Goal: Information Seeking & Learning: Learn about a topic

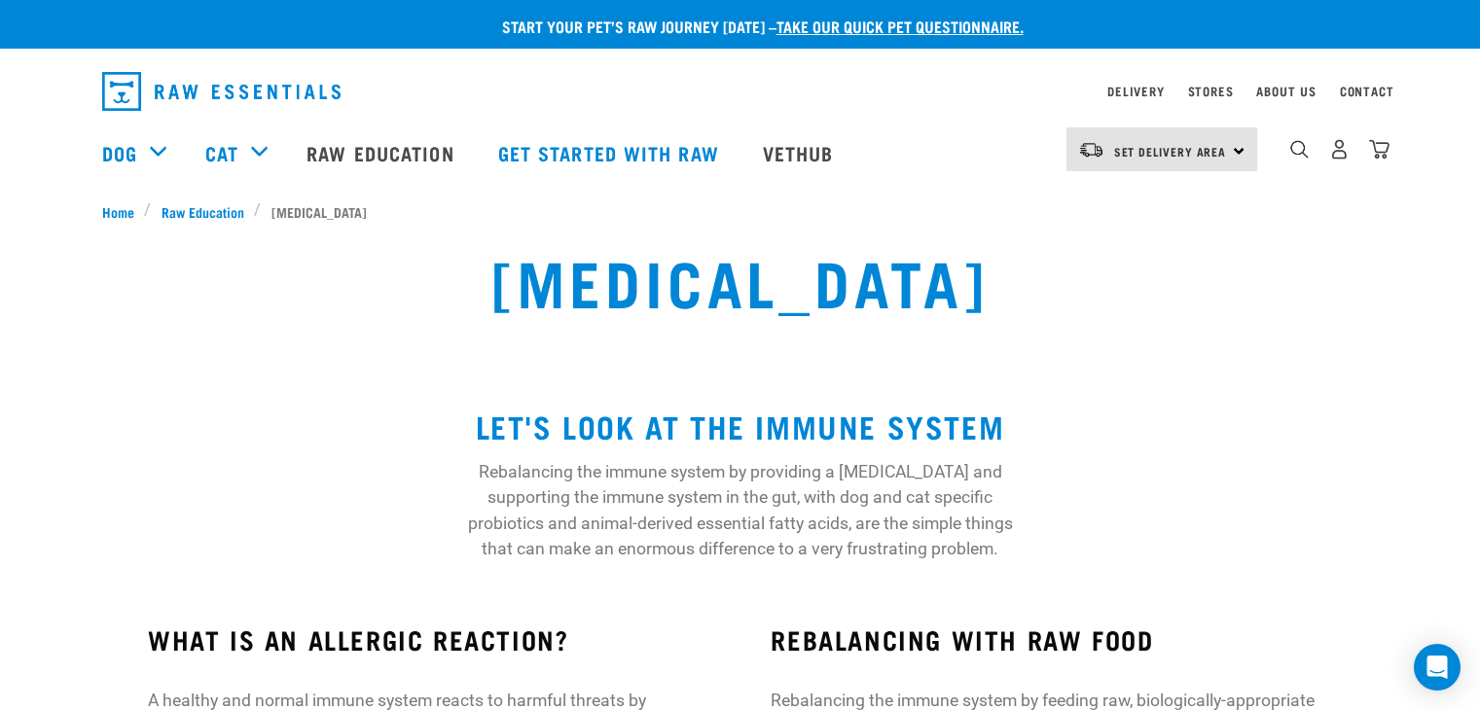
scroll to position [1194, 0]
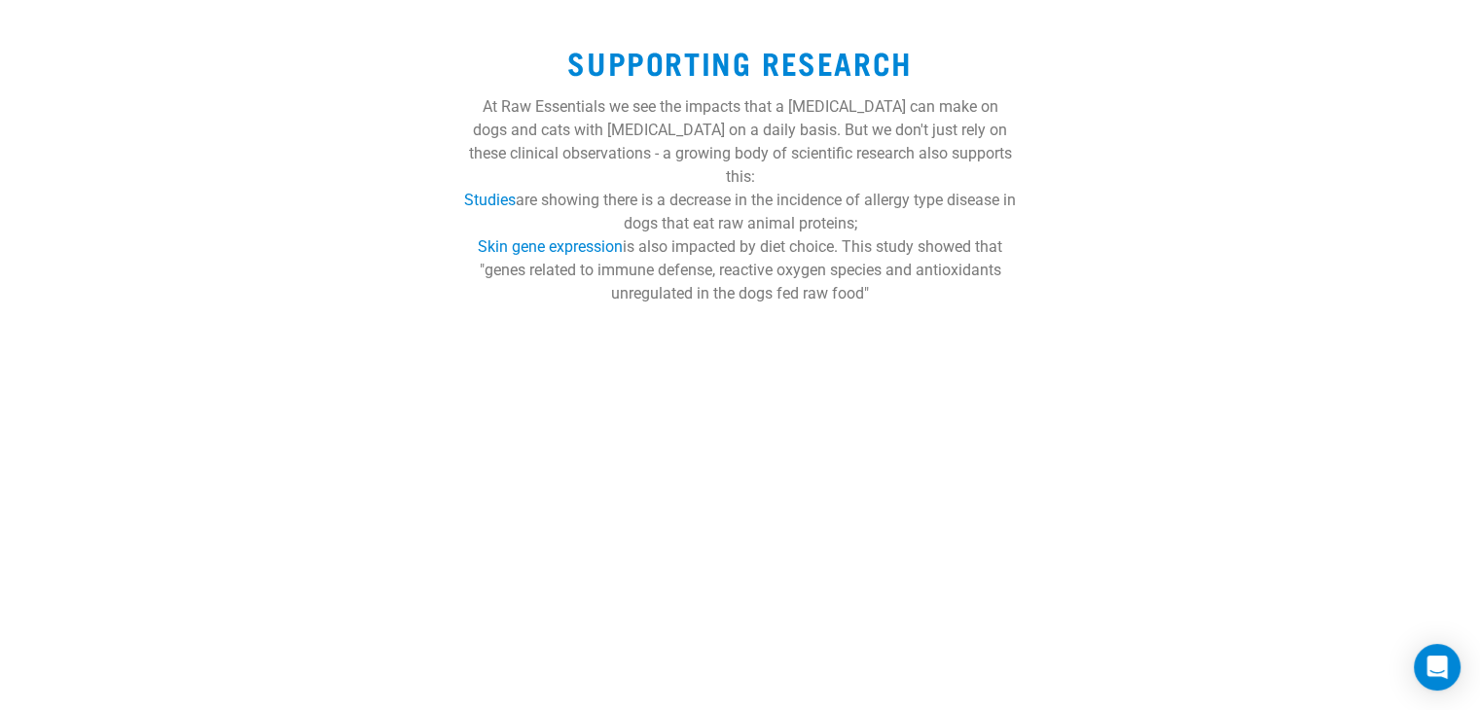
click at [1183, 207] on div "SUPPORTING RESEARCH At Raw Essentials we see the impacts that a raw diet can ma…" at bounding box center [740, 167] width 1480 height 323
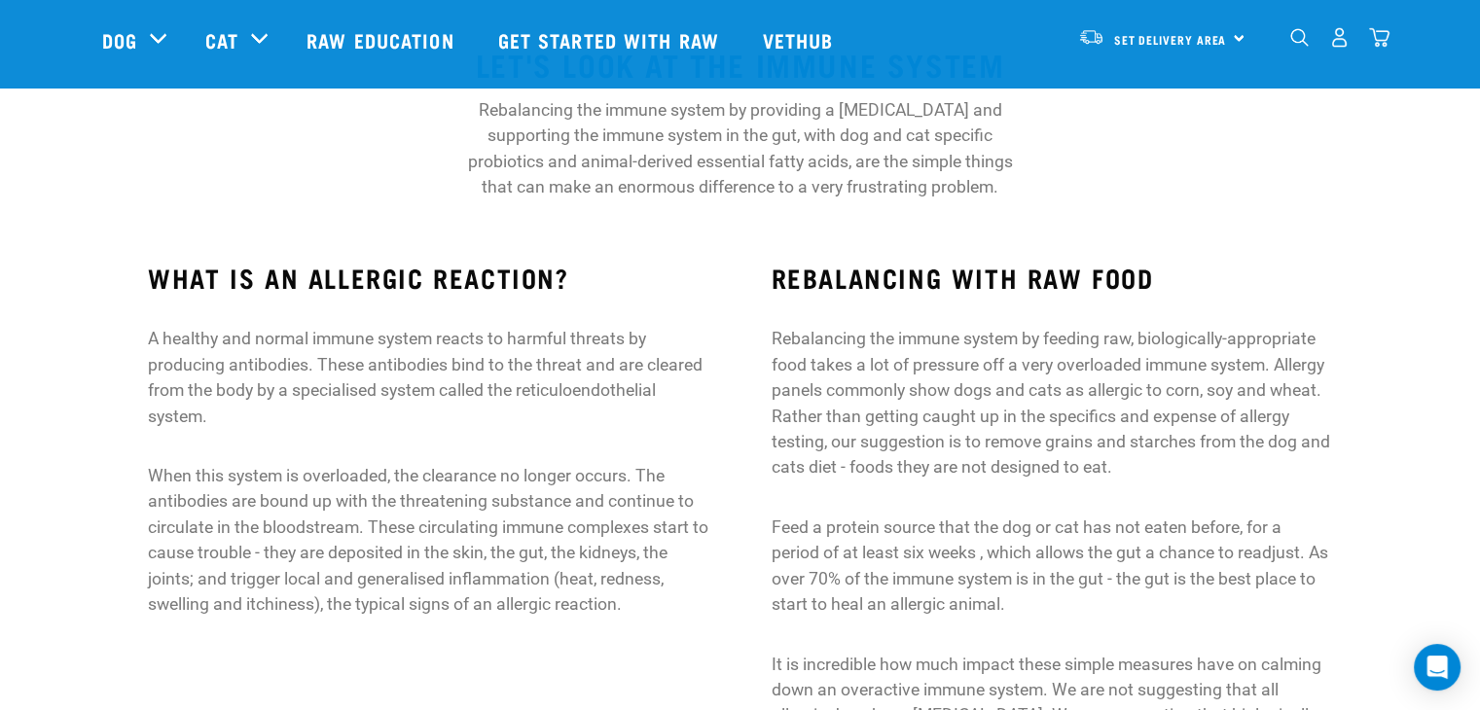
scroll to position [0, 0]
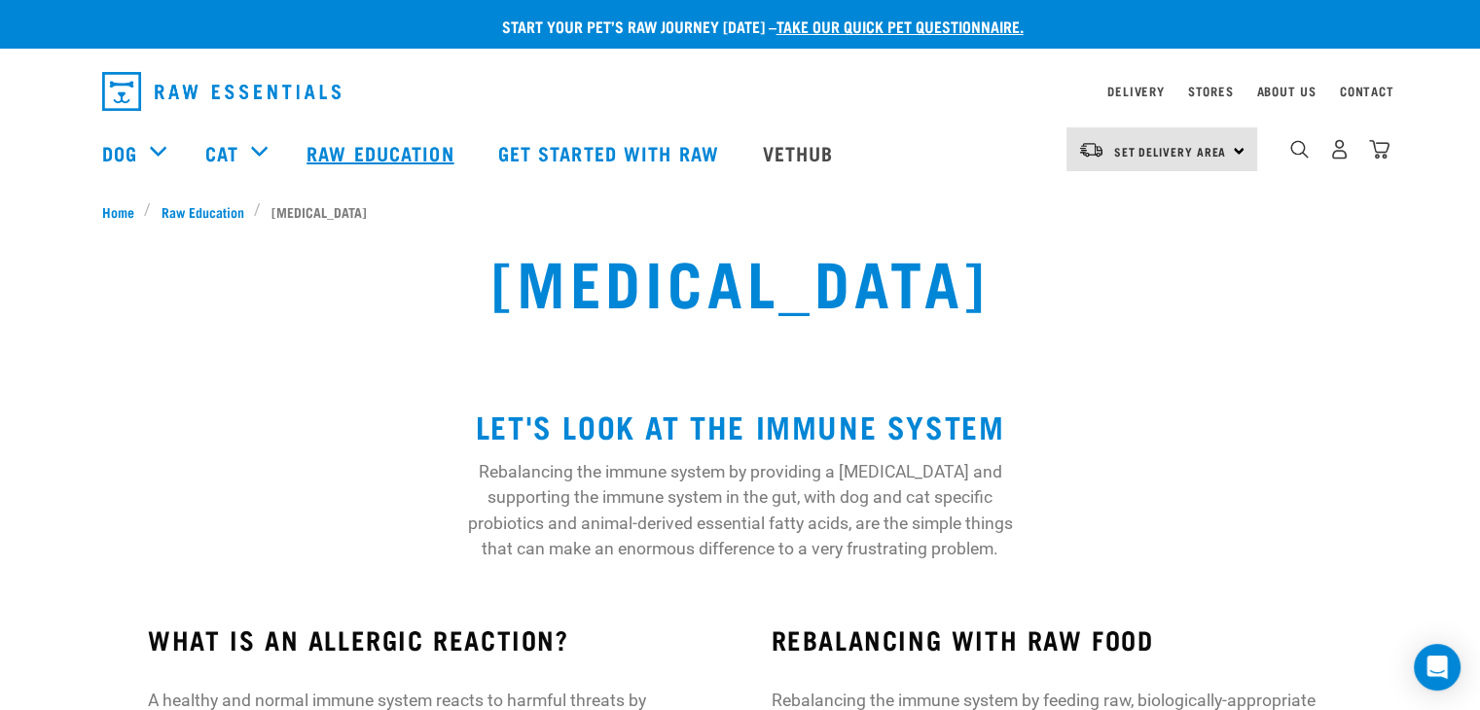
click at [350, 153] on link "Raw Education" at bounding box center [382, 153] width 191 height 78
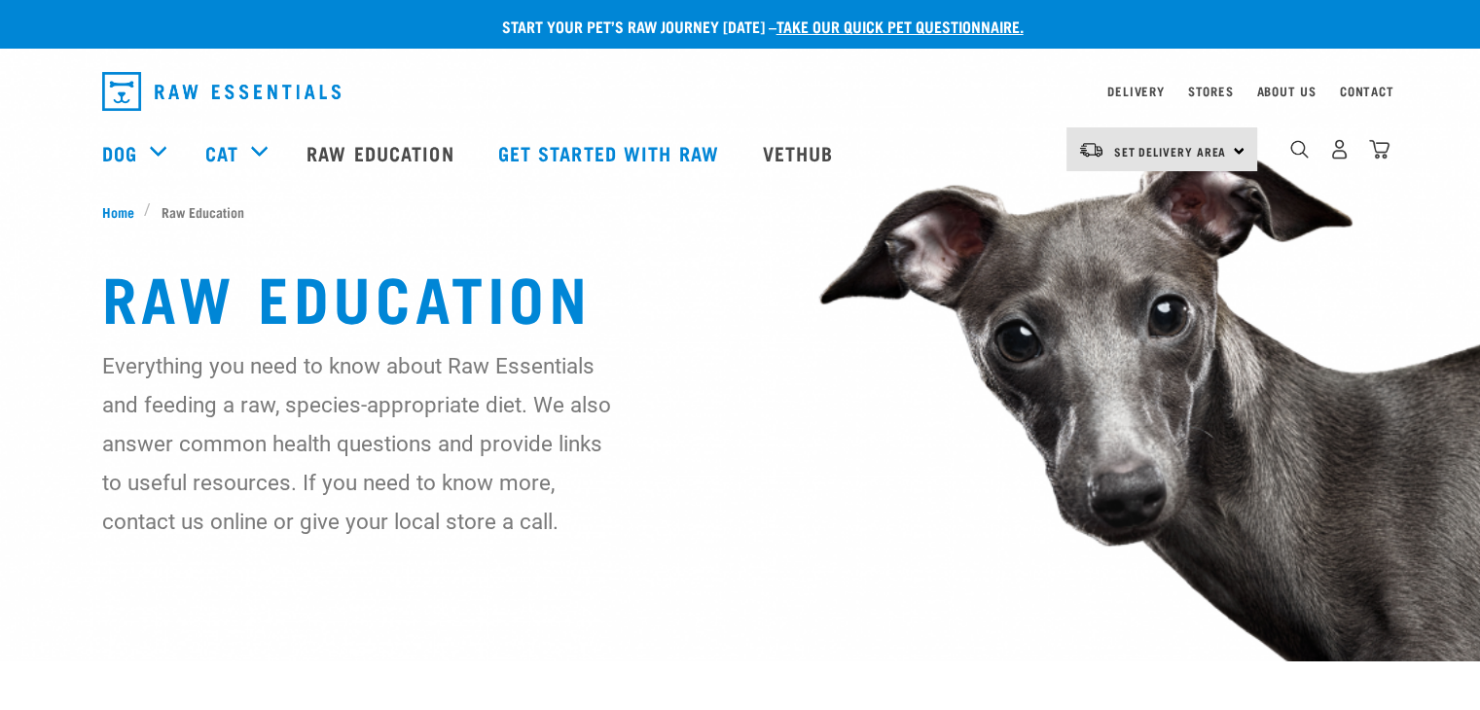
click at [988, 480] on div "Everything you need to know about Raw Essentials and feeding a raw, species-app…" at bounding box center [740, 443] width 1276 height 195
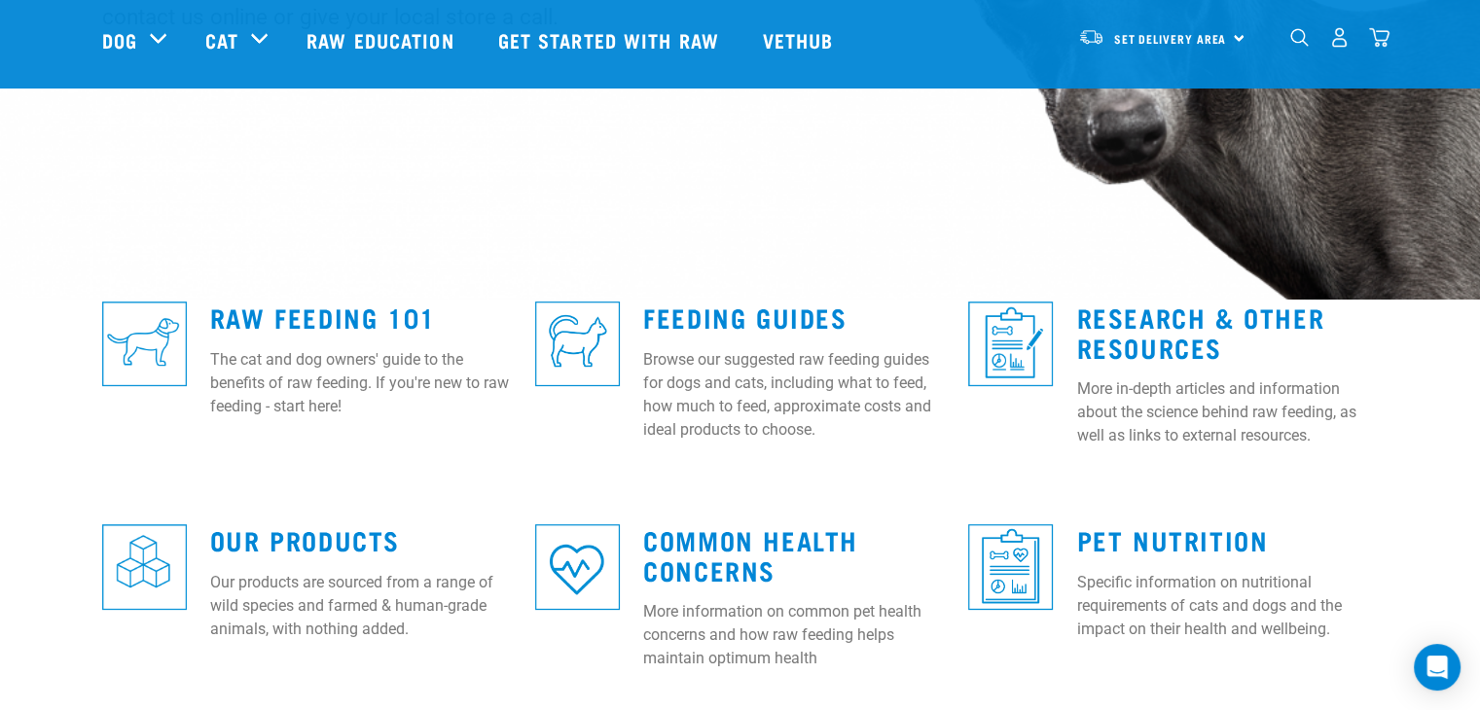
scroll to position [401, 0]
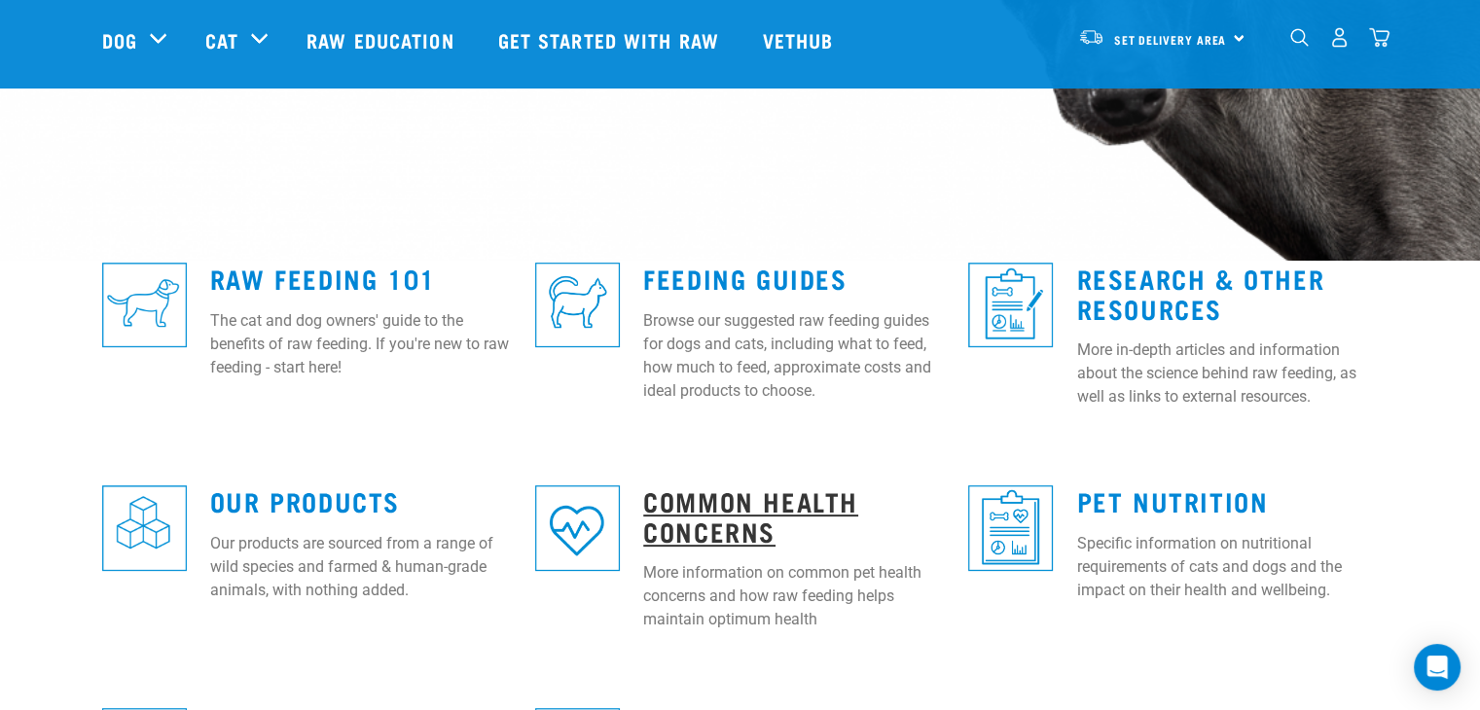
click at [732, 525] on link "Common Health Concerns" at bounding box center [750, 515] width 215 height 45
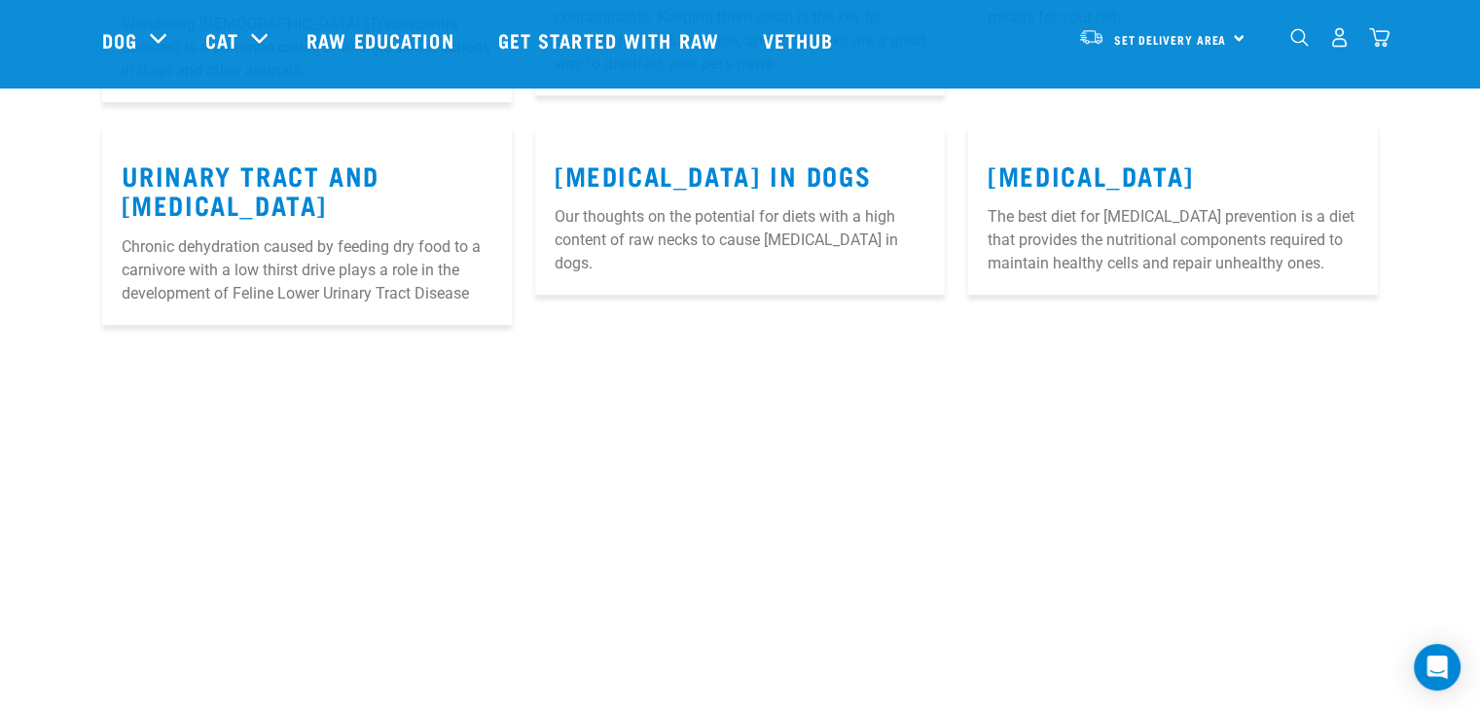
scroll to position [1712, 0]
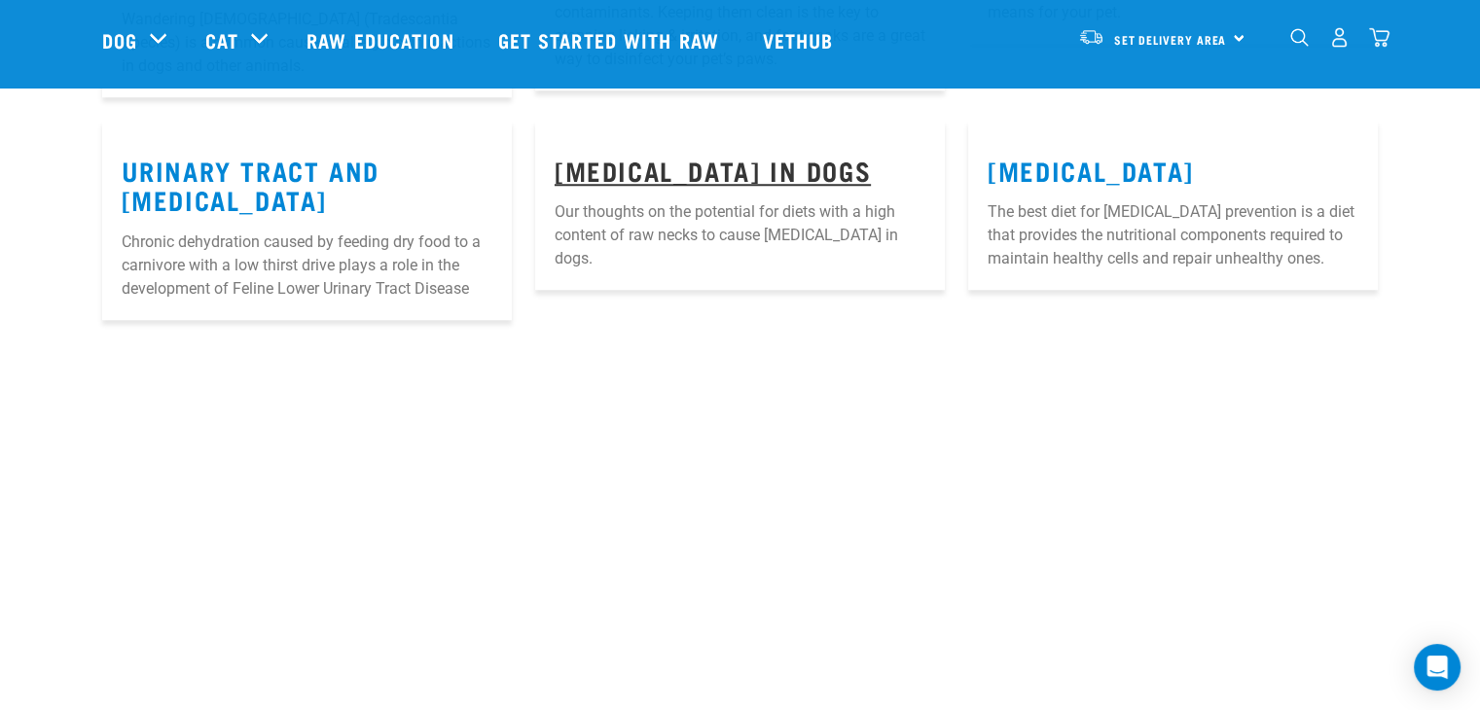
click at [733, 177] on link "Hyperthyroidism in Dogs" at bounding box center [713, 169] width 316 height 15
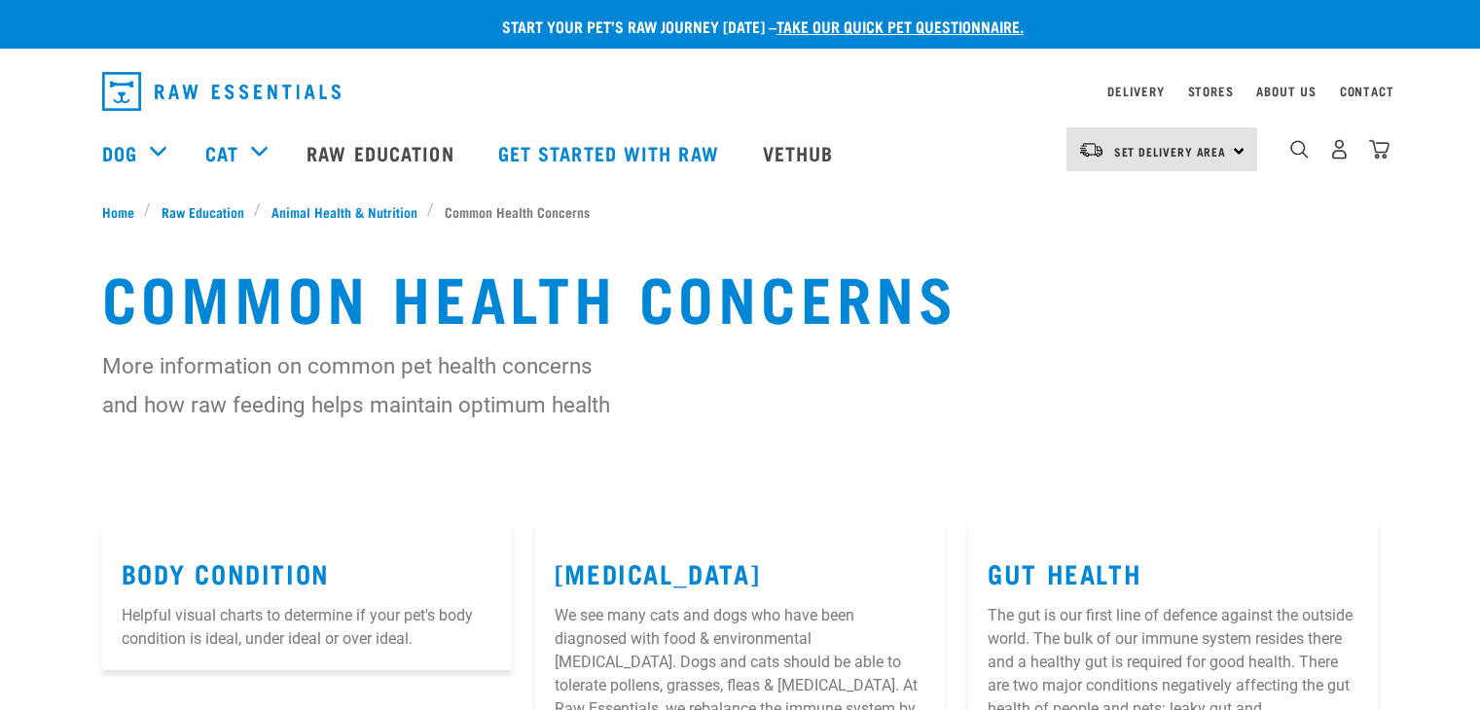
scroll to position [1855, 0]
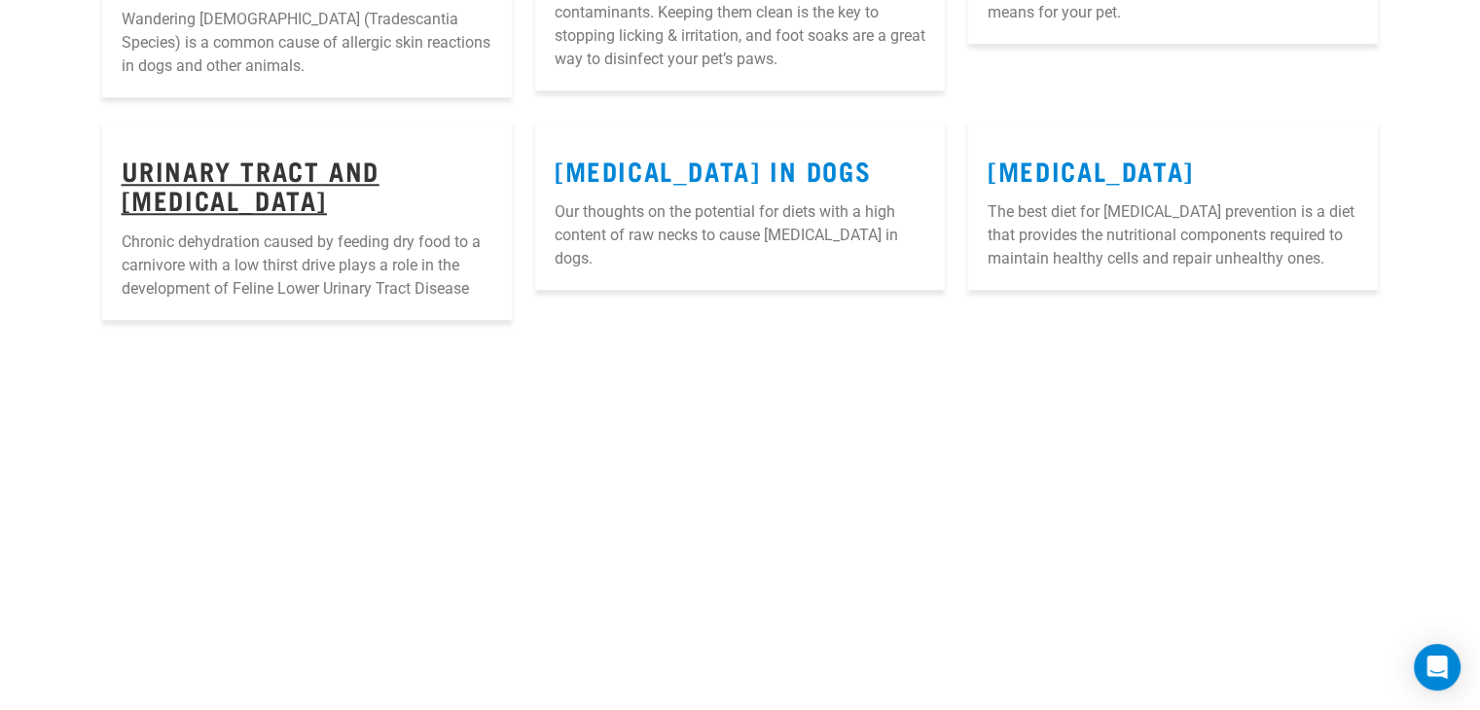
click at [187, 207] on link "Urinary Tract and [MEDICAL_DATA]" at bounding box center [251, 184] width 258 height 45
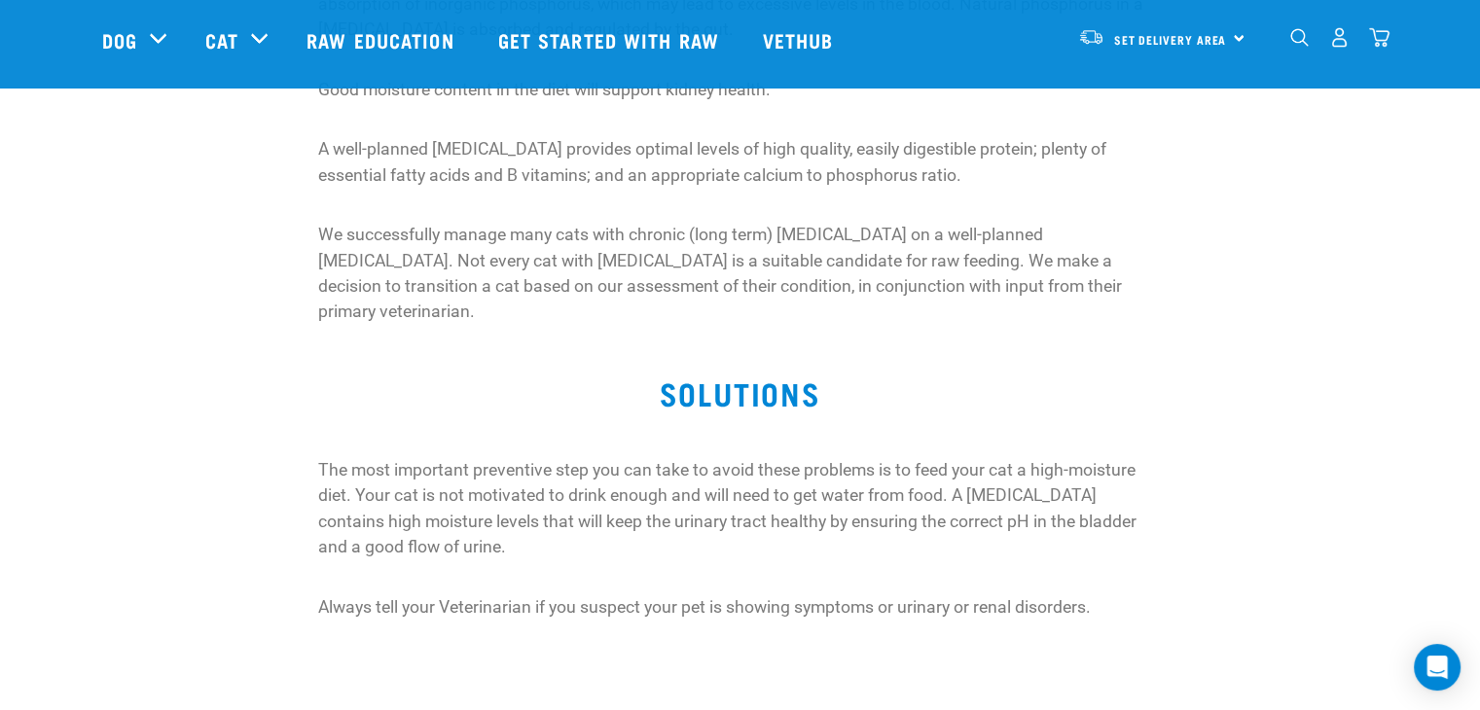
scroll to position [1206, 0]
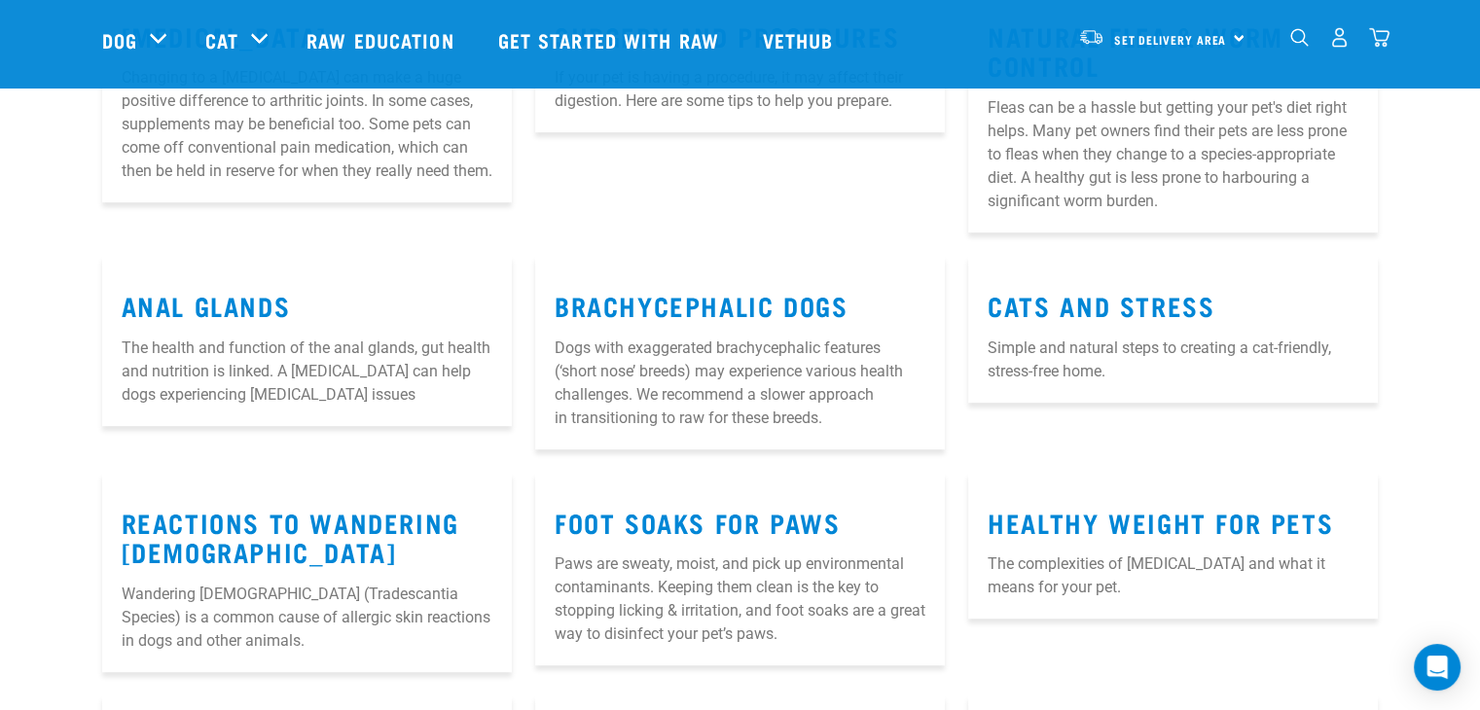
scroll to position [1124, 0]
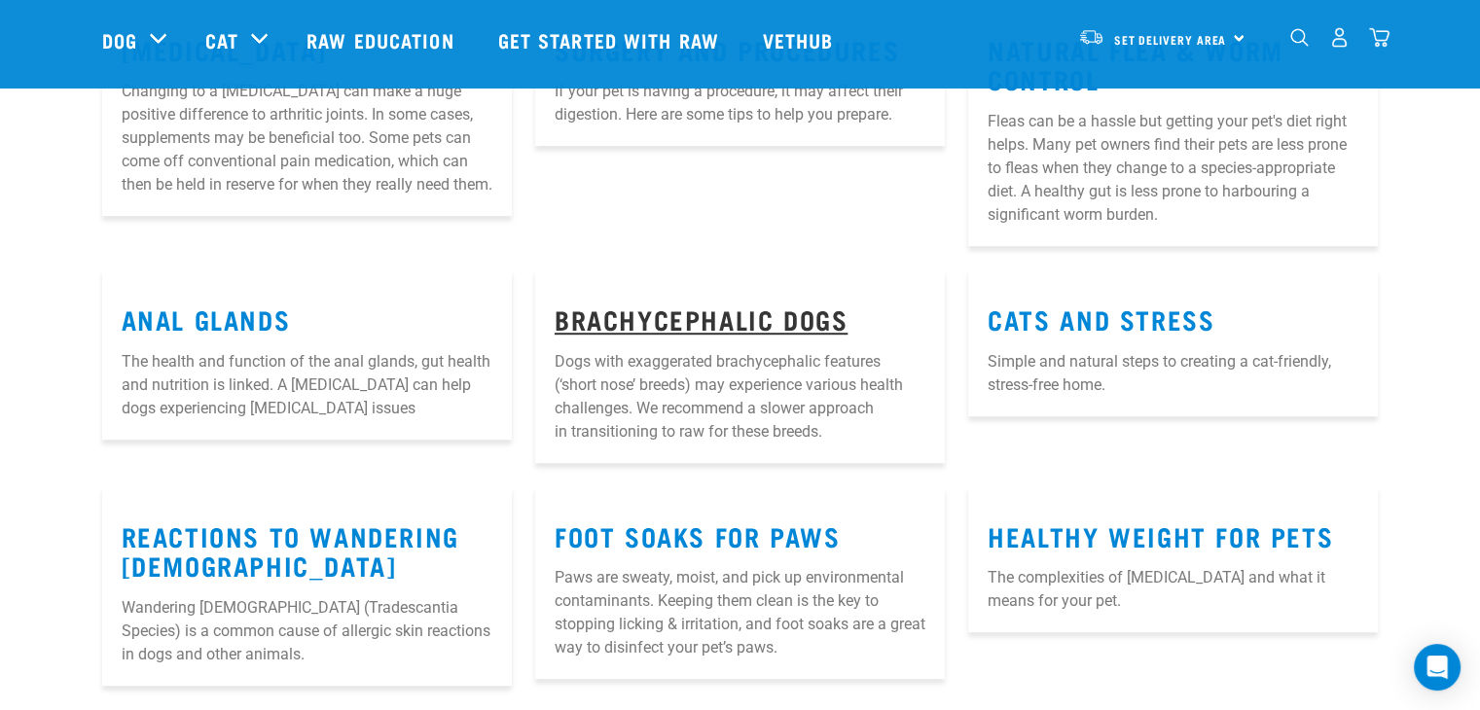
click at [767, 326] on link "Brachycephalic Dogs" at bounding box center [701, 318] width 293 height 15
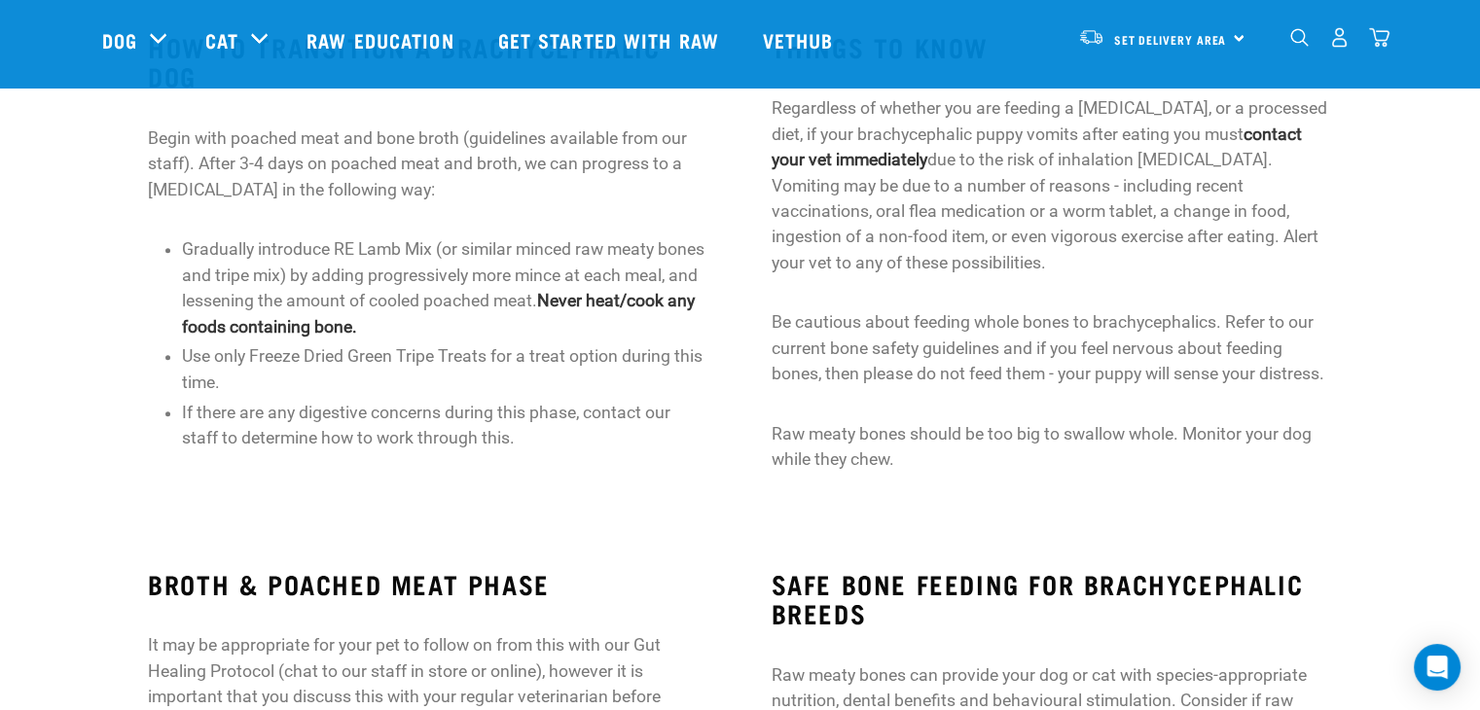
scroll to position [486, 0]
